Goal: Find specific page/section: Find specific page/section

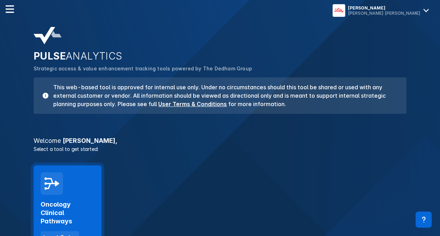
scroll to position [35, 0]
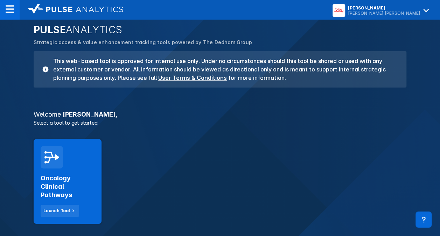
click at [73, 179] on h2 "Oncology Clinical Pathways" at bounding box center [68, 186] width 54 height 25
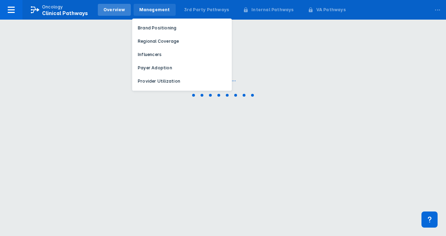
click at [152, 8] on div "Management" at bounding box center [154, 10] width 31 height 6
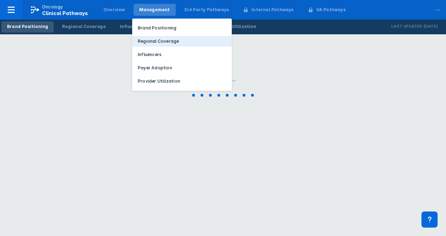
click at [151, 38] on p "Regional Coverage" at bounding box center [158, 41] width 41 height 6
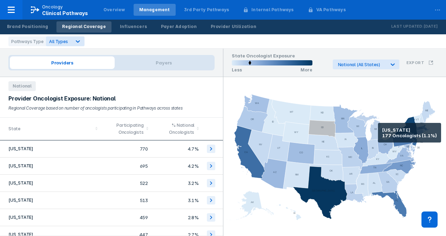
click at [378, 133] on icon at bounding box center [369, 124] width 29 height 30
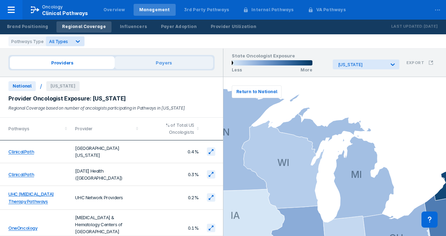
click at [152, 61] on span "Payers" at bounding box center [164, 62] width 98 height 13
